Goal: Find specific page/section: Find specific page/section

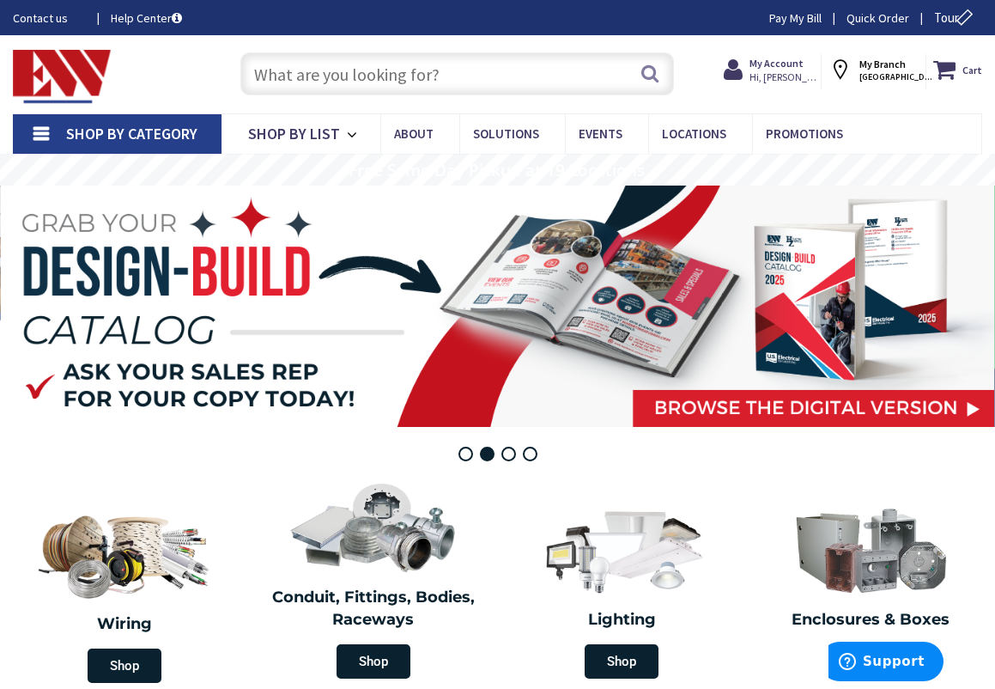
click at [379, 69] on input "text" at bounding box center [457, 73] width 434 height 43
click at [149, 138] on span "Shop By Category" at bounding box center [131, 134] width 131 height 20
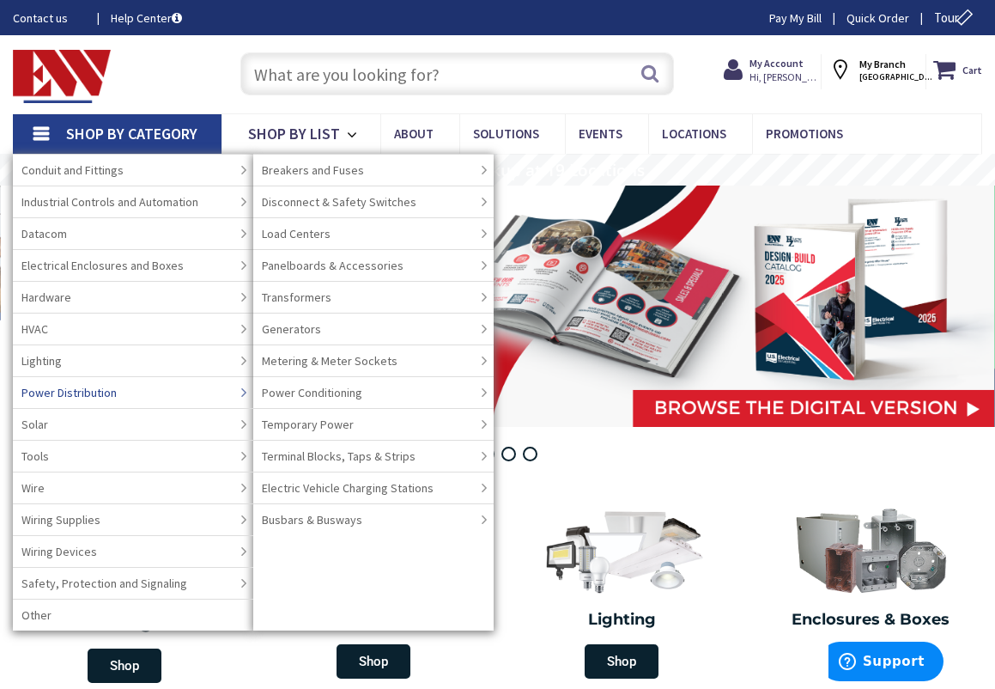
click at [65, 392] on span "Power Distribution" at bounding box center [68, 392] width 95 height 17
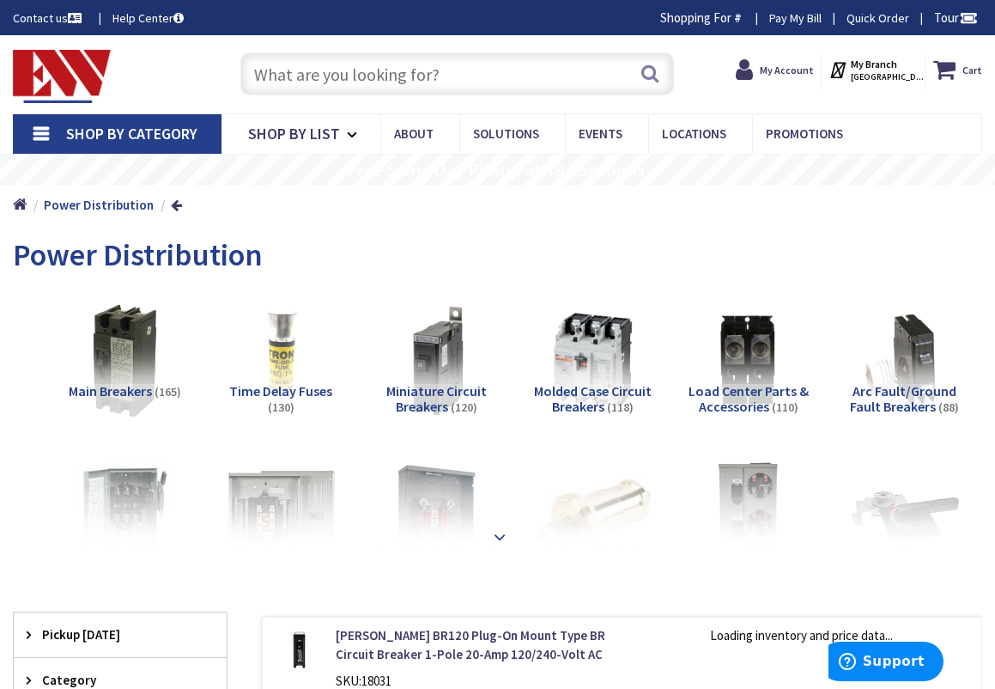
click at [490, 535] on strong at bounding box center [500, 536] width 21 height 19
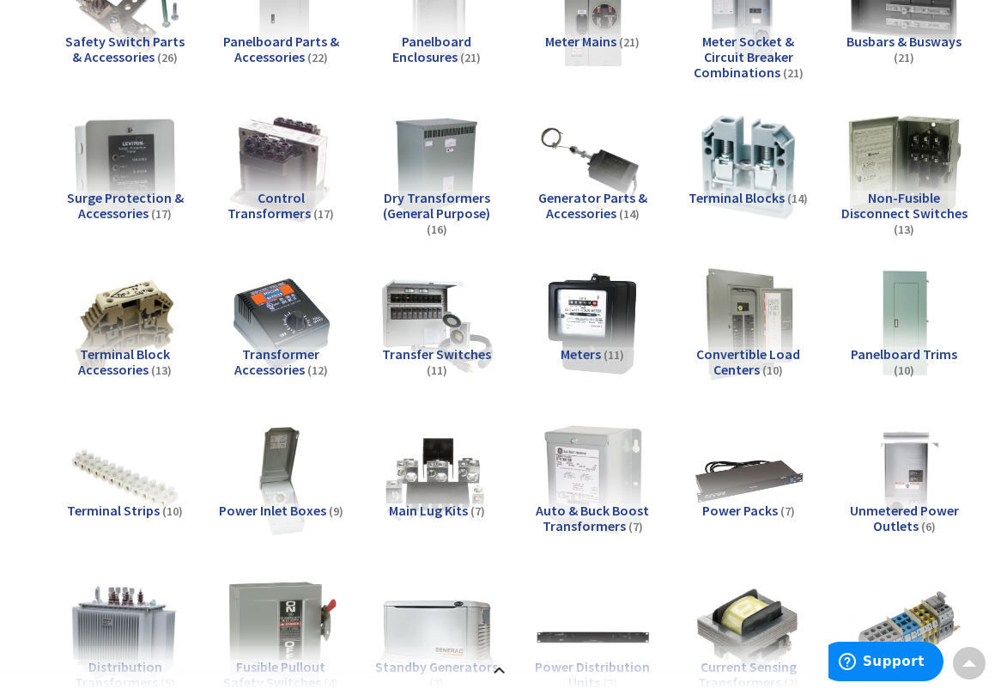
scroll to position [859, 0]
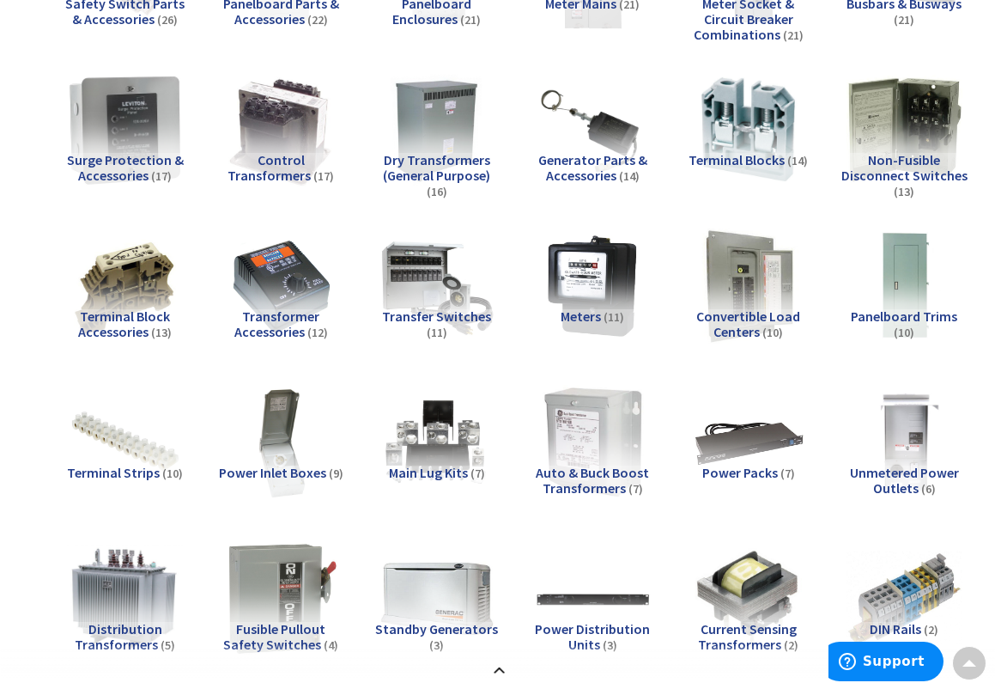
click at [109, 136] on img at bounding box center [125, 129] width 127 height 127
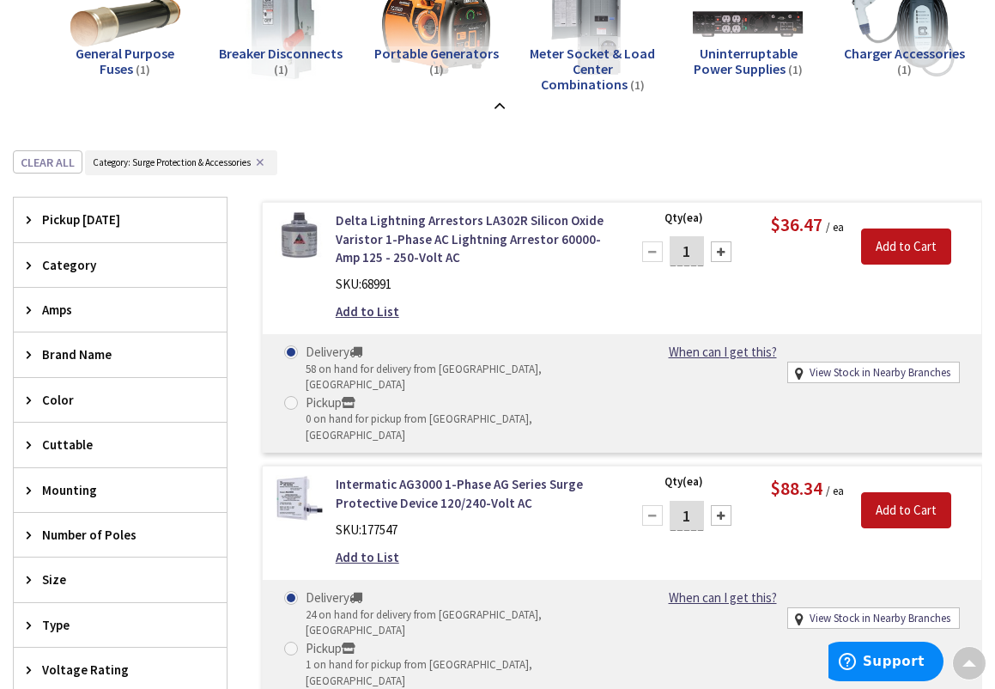
scroll to position [1526, 0]
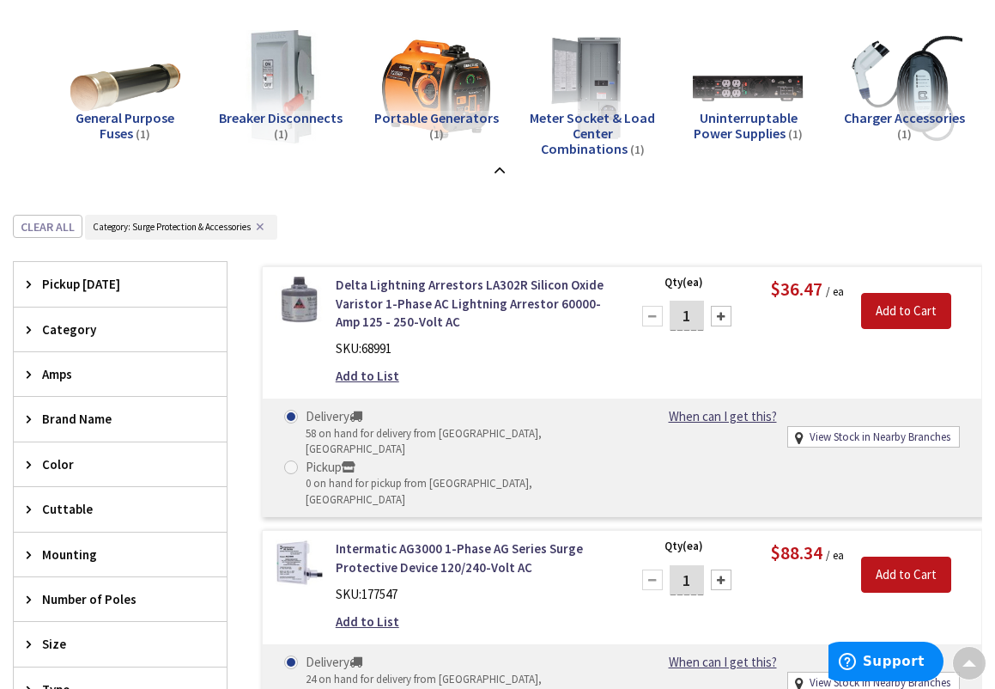
click at [96, 422] on span "Brand Name" at bounding box center [112, 419] width 140 height 18
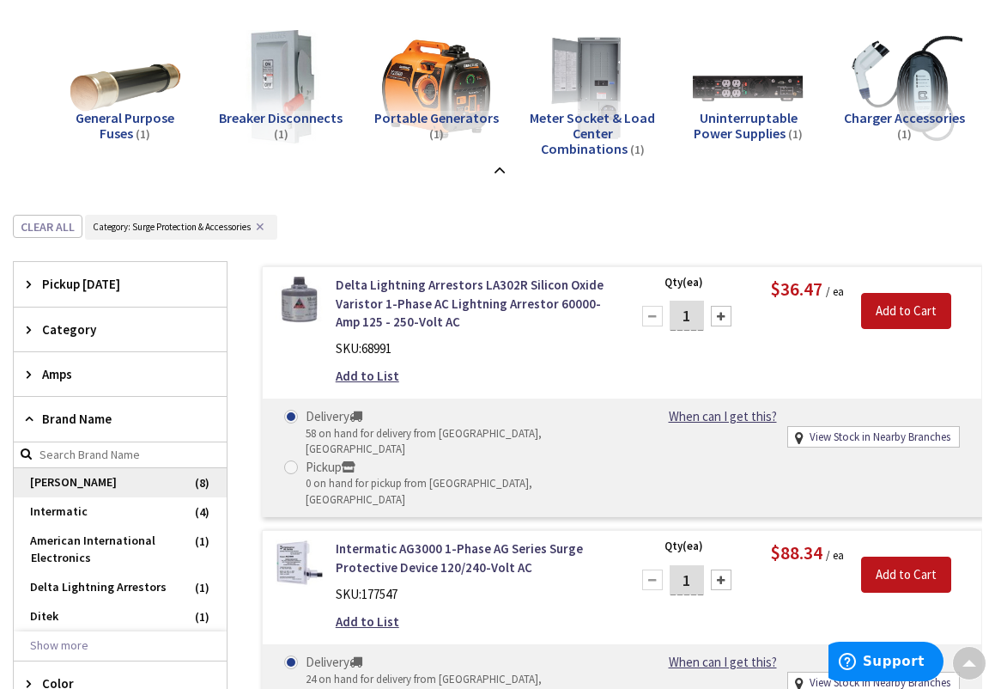
click at [45, 478] on span "[PERSON_NAME]" at bounding box center [120, 482] width 213 height 29
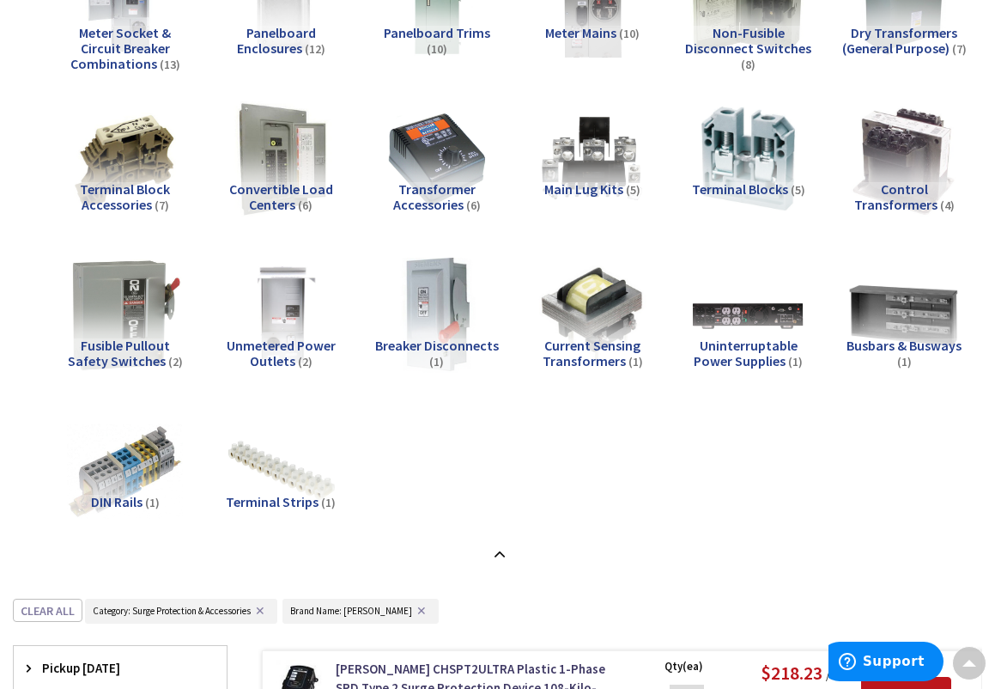
scroll to position [775, 0]
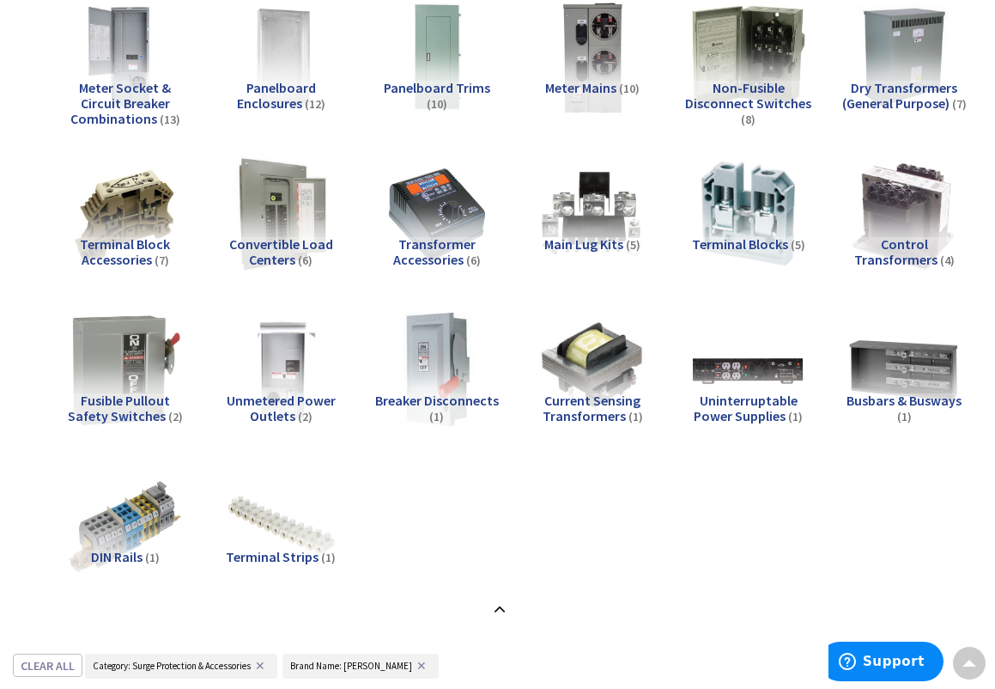
click at [27, 271] on div "Surge Protection & Accessories (8) Main Breakers (145) Miniature Circuit Breake…" at bounding box center [498, 68] width 970 height 1103
